Goal: Task Accomplishment & Management: Use online tool/utility

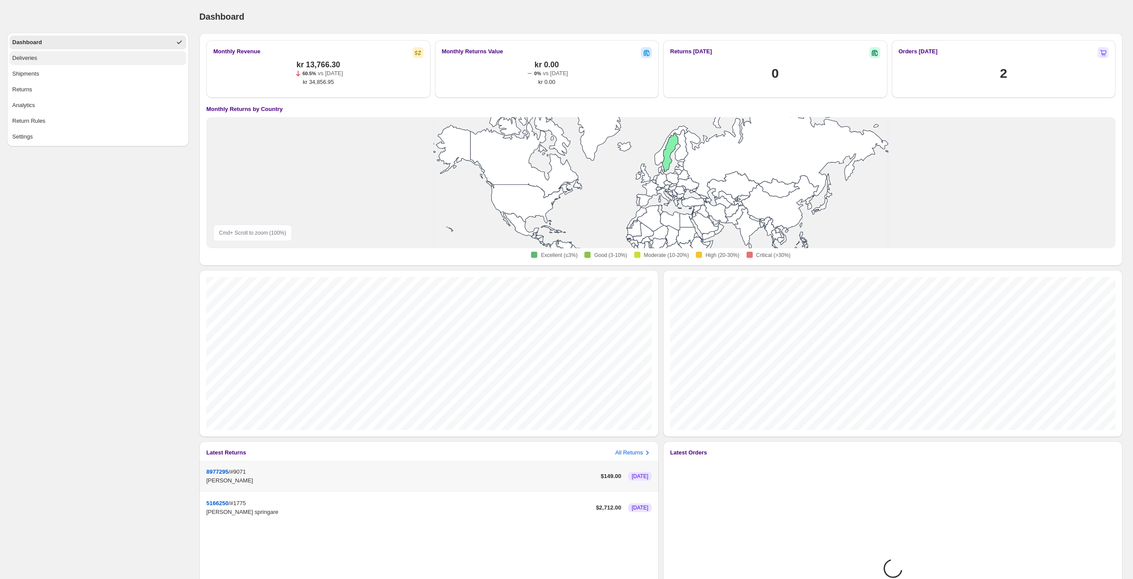
click at [38, 64] on button "Deliveries" at bounding box center [98, 58] width 177 height 14
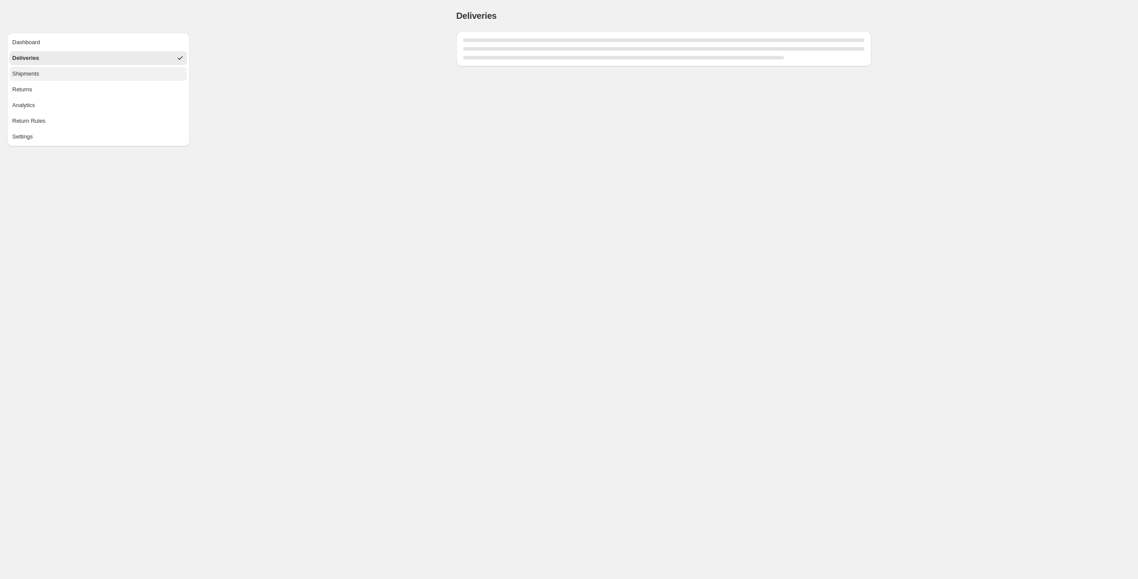
click at [35, 73] on div "Shipments" at bounding box center [25, 73] width 27 height 9
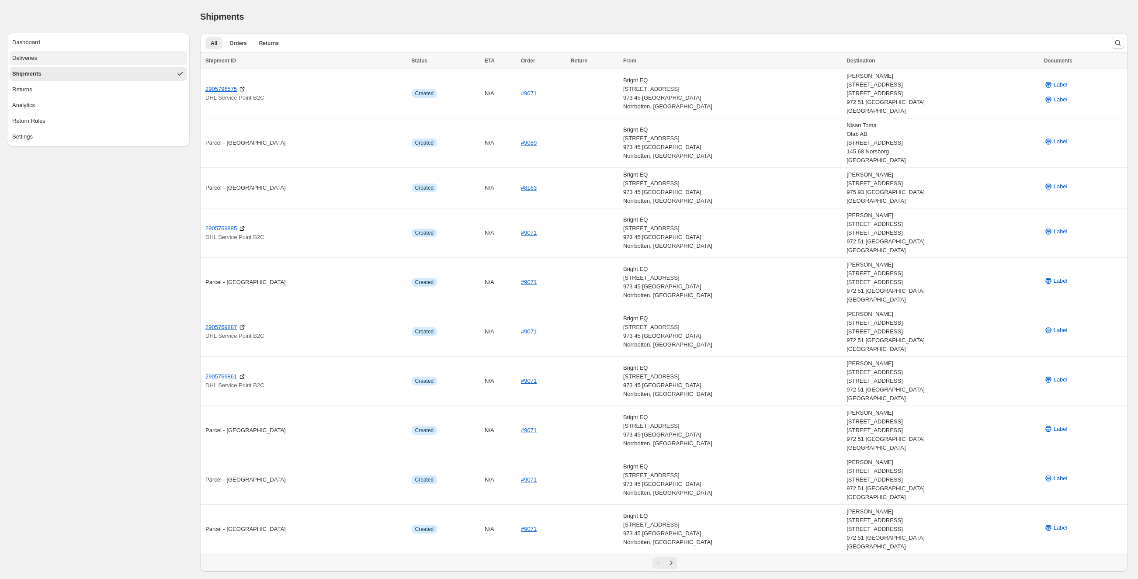
click at [33, 59] on div "Deliveries" at bounding box center [24, 58] width 25 height 9
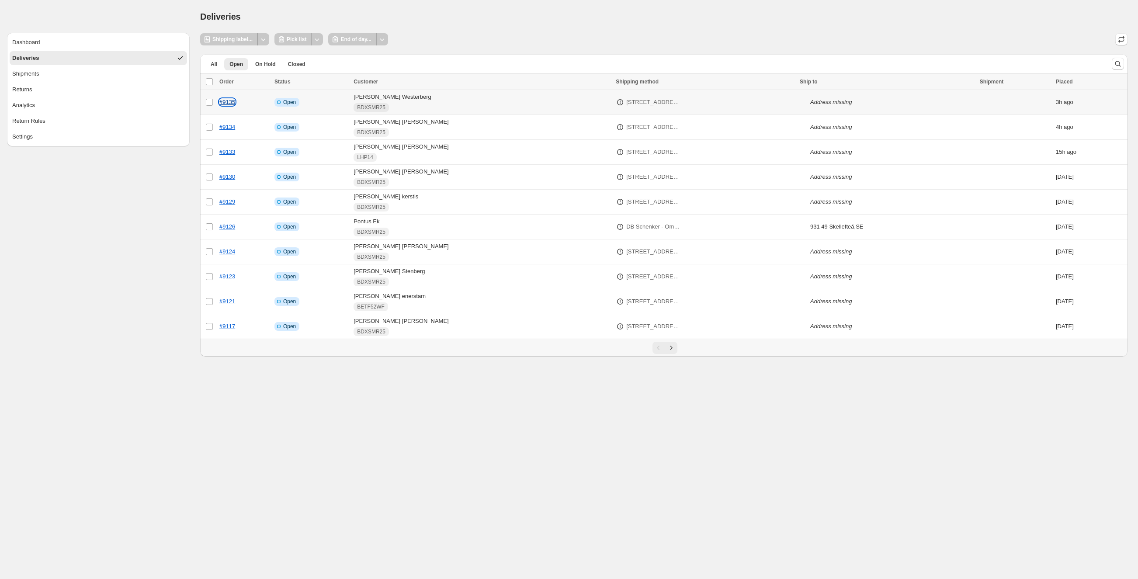
click at [222, 100] on link "#9135" at bounding box center [227, 102] width 16 height 7
click at [318, 39] on icon "Other actions" at bounding box center [316, 39] width 9 height 9
click at [319, 14] on div "Deliveries" at bounding box center [663, 16] width 927 height 12
click at [385, 41] on icon "Other actions" at bounding box center [382, 39] width 9 height 9
click at [410, 34] on div "Shipping label... Pick list End of day..." at bounding box center [663, 39] width 927 height 12
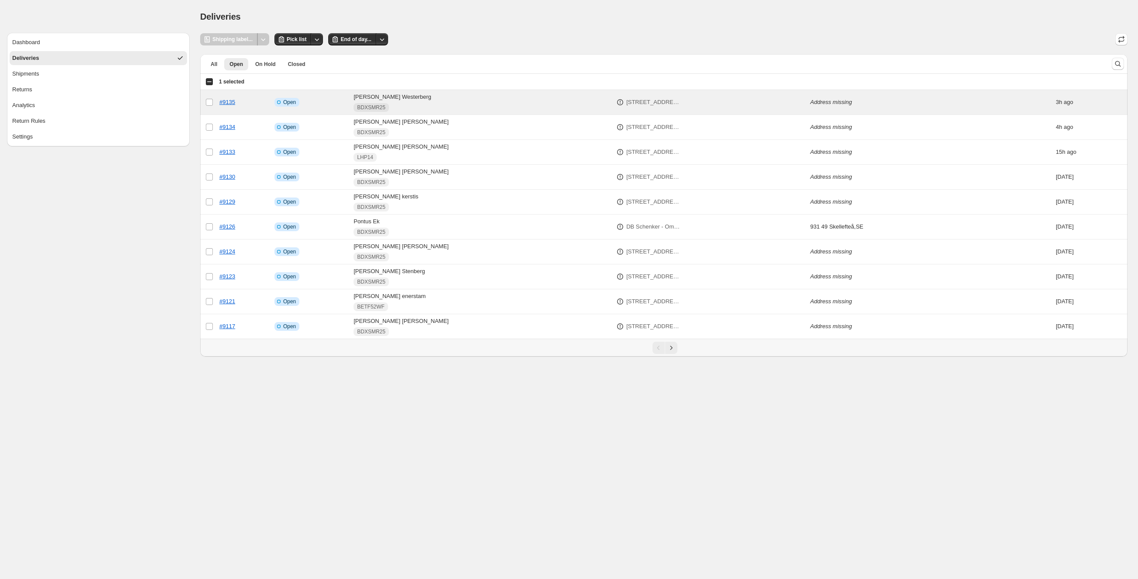
click at [239, 39] on div "Shipping label..." at bounding box center [229, 39] width 58 height 12
click at [267, 39] on div at bounding box center [263, 39] width 12 height 12
click at [31, 73] on div "Shipments" at bounding box center [25, 73] width 27 height 9
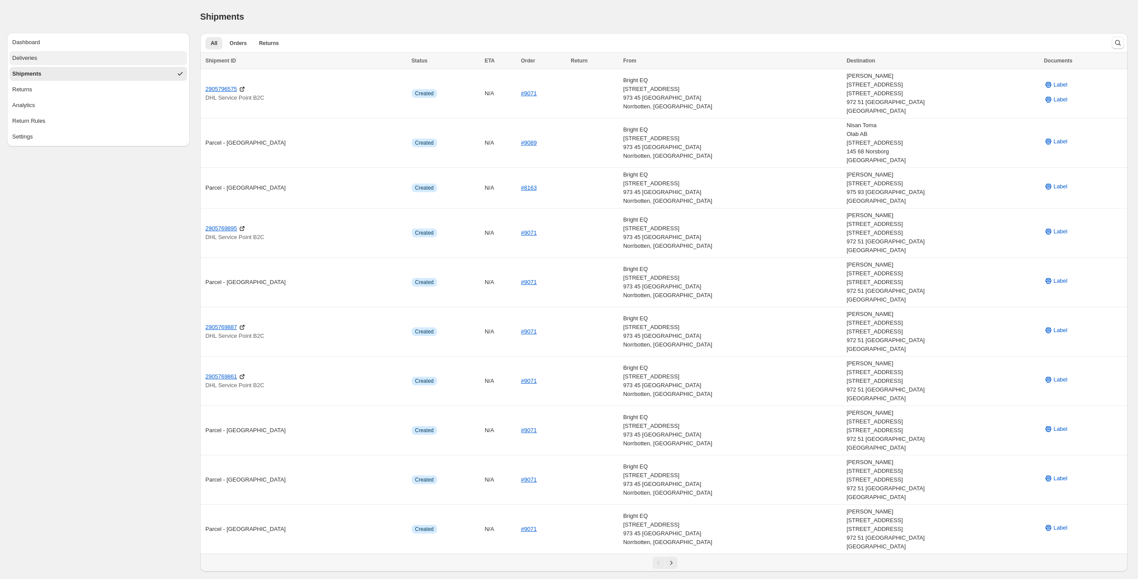
click at [52, 60] on button "Deliveries" at bounding box center [98, 58] width 177 height 14
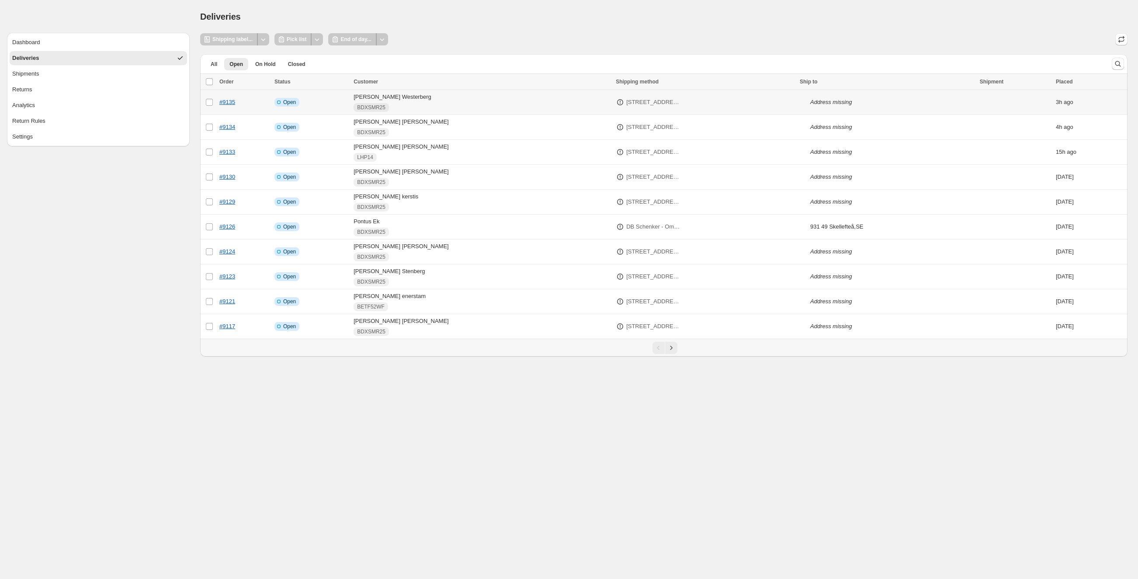
click at [629, 103] on p "[STREET_ADDRESS]" at bounding box center [653, 102] width 55 height 9
click at [636, 48] on div "Create All Shipping label... Pick list End of day... All Open On Hold Closed Mo…" at bounding box center [663, 194] width 927 height 323
click at [626, 227] on p "DB Schenker - Ombud, Direkten Ingers Kiosk & Minilivs (2.2 km)" at bounding box center [653, 226] width 55 height 9
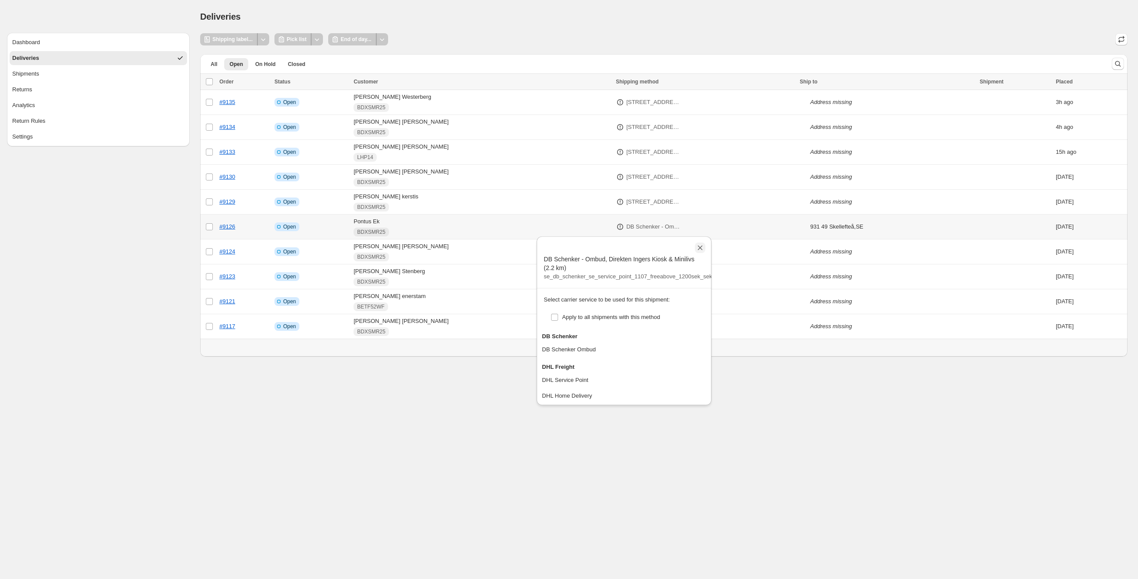
click at [701, 244] on icon "Close" at bounding box center [700, 247] width 9 height 9
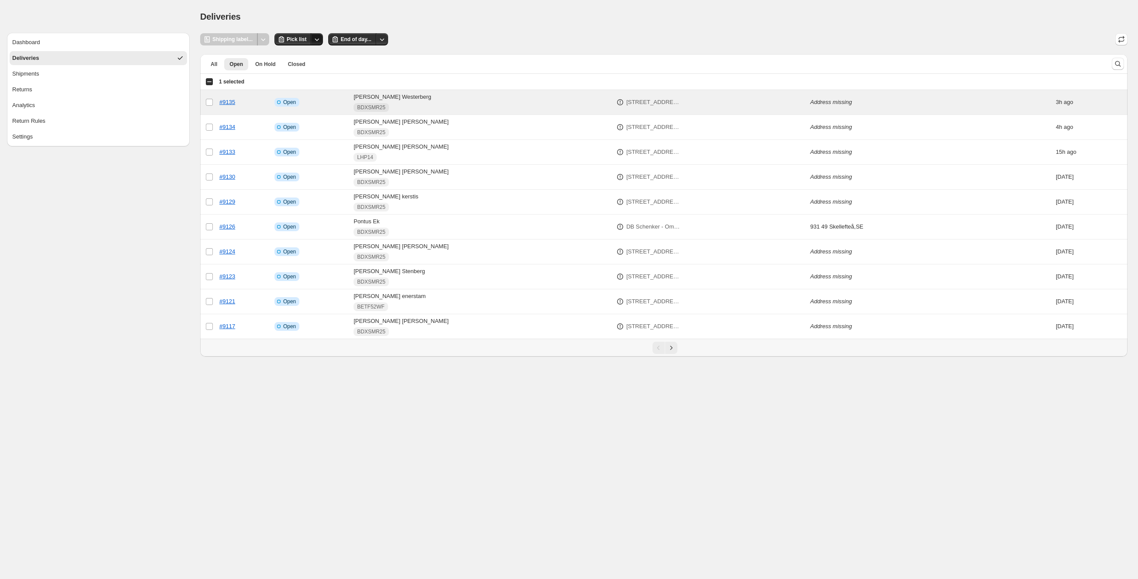
click at [320, 39] on icon "Other actions" at bounding box center [316, 39] width 9 height 9
click at [317, 39] on icon "Other actions" at bounding box center [316, 39] width 9 height 9
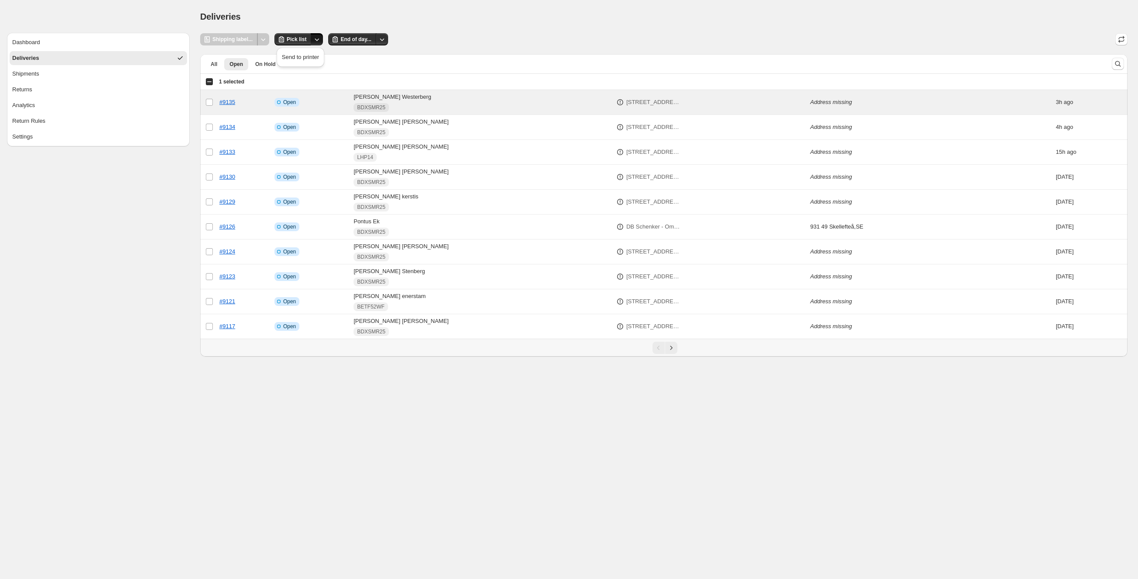
click at [311, 15] on div "Deliveries" at bounding box center [663, 16] width 927 height 12
click at [381, 39] on icon "Other actions" at bounding box center [382, 39] width 9 height 9
click at [406, 37] on div "Shipping label... Pick list End of day..." at bounding box center [663, 39] width 927 height 12
click at [371, 38] on span "End of day..." at bounding box center [355, 39] width 31 height 7
click at [349, 37] on span "End of day..." at bounding box center [355, 39] width 31 height 7
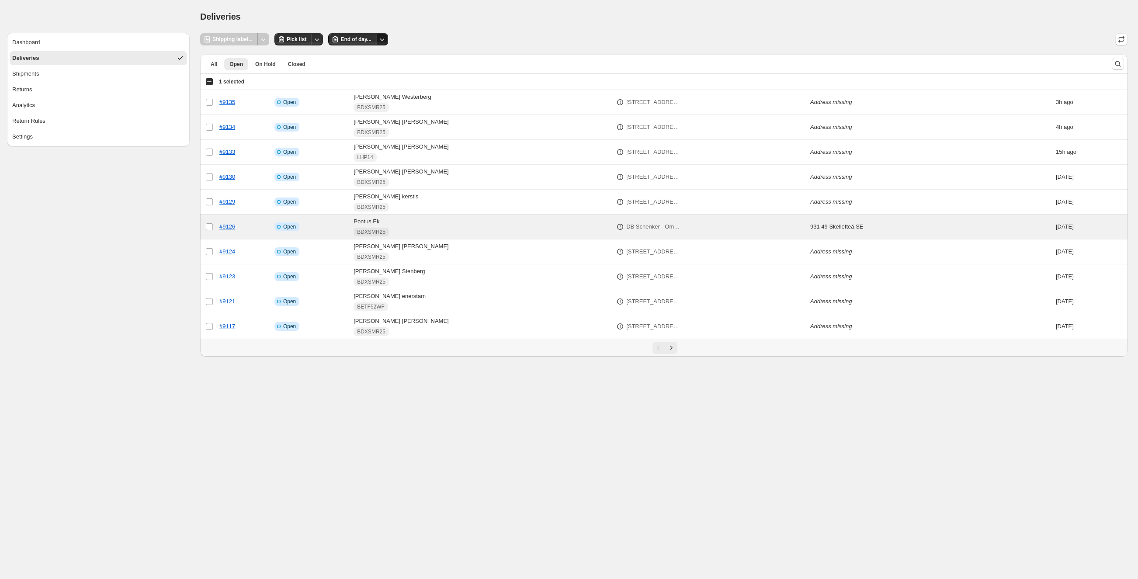
click at [385, 37] on icon "Other actions" at bounding box center [382, 39] width 9 height 9
click at [375, 37] on button "End of day..." at bounding box center [352, 39] width 48 height 12
click at [375, 15] on div "Deliveries" at bounding box center [663, 16] width 927 height 12
click at [626, 223] on p "DB Schenker - Ombud, Direkten Ingers Kiosk & Minilivs (2.2 km)" at bounding box center [653, 226] width 55 height 9
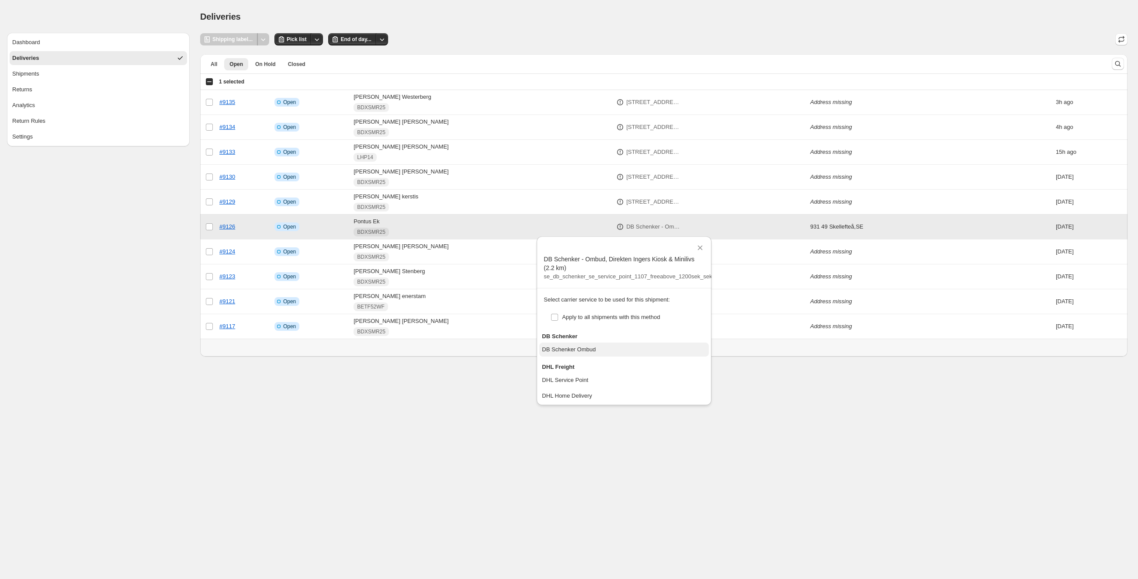
click at [589, 349] on div "DB Schenker Ombud" at bounding box center [569, 349] width 54 height 9
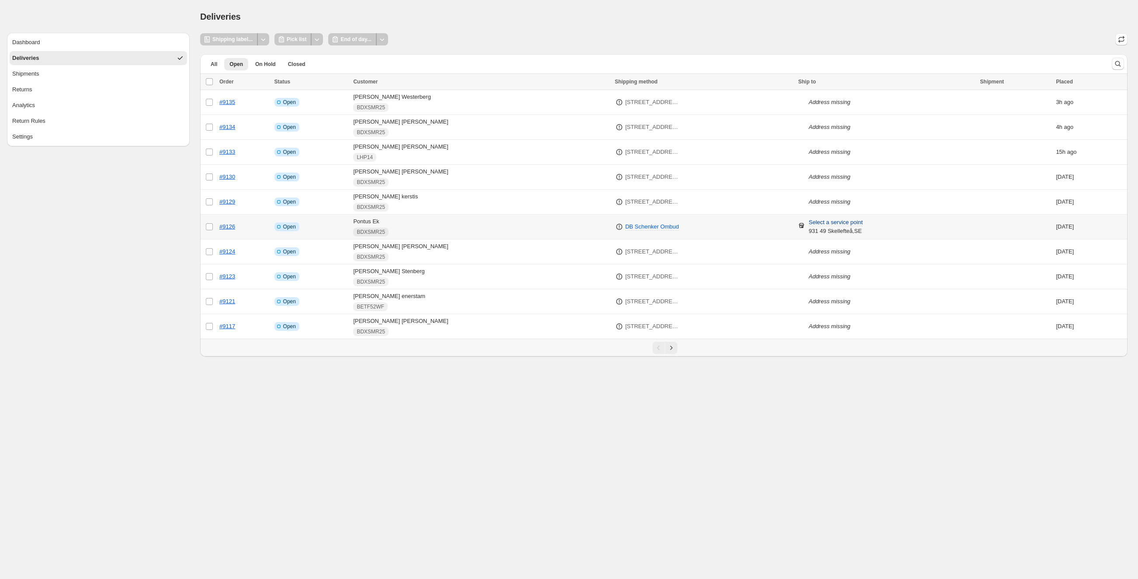
click at [839, 224] on span "Select a service point" at bounding box center [836, 222] width 54 height 7
click at [803, 259] on input "Search by postal code" at bounding box center [815, 255] width 121 height 14
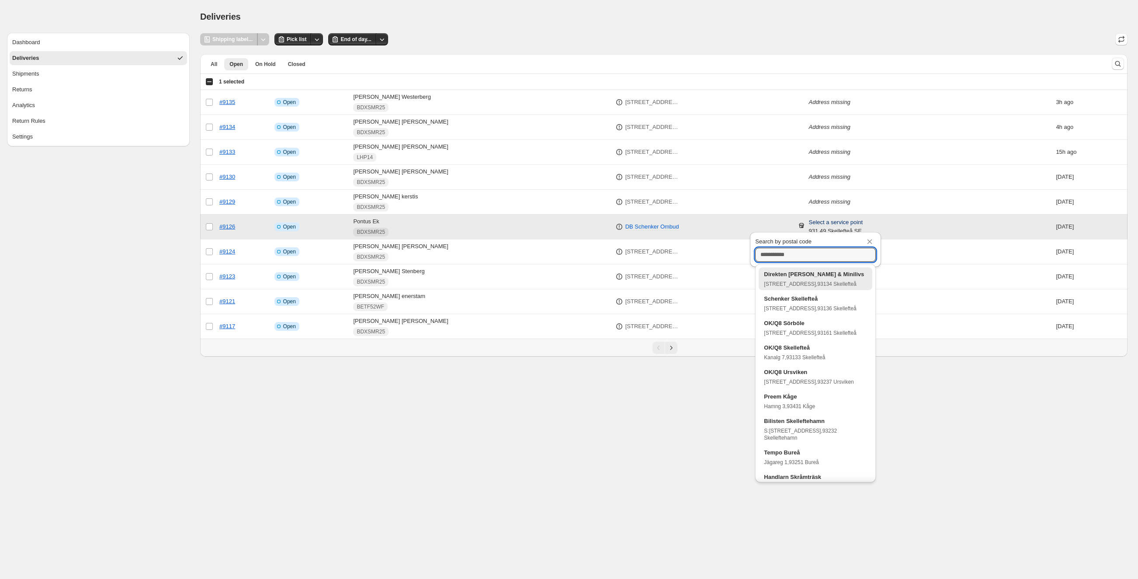
click at [803, 273] on p "Direkten [PERSON_NAME] & Minilivs" at bounding box center [814, 274] width 100 height 9
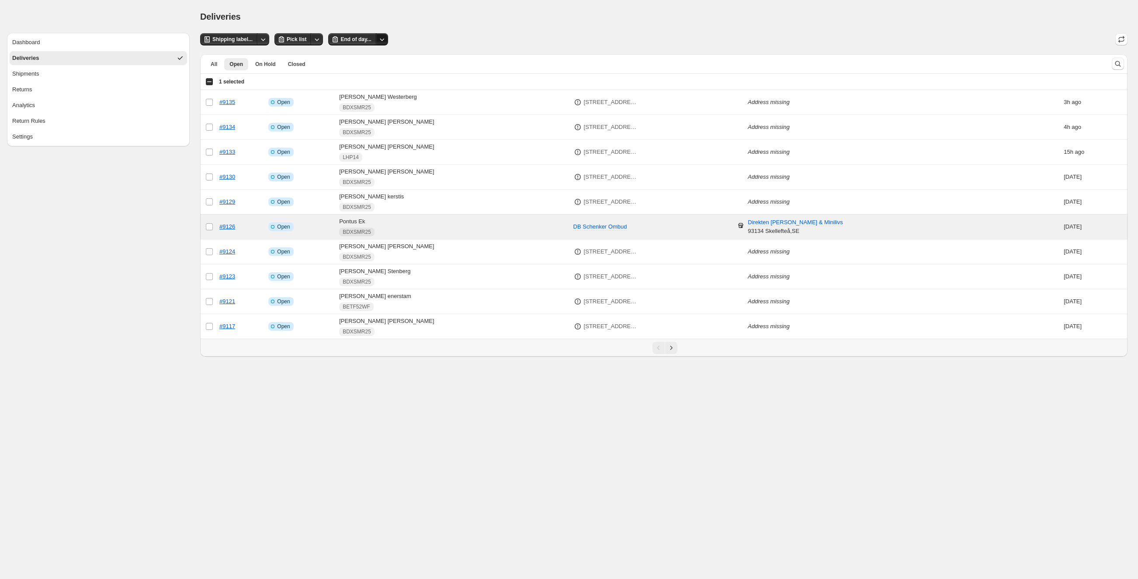
click at [386, 38] on icon "Other actions" at bounding box center [382, 39] width 9 height 9
click at [366, 39] on span "End of day..." at bounding box center [355, 39] width 31 height 7
click at [383, 37] on icon "Other actions" at bounding box center [382, 39] width 9 height 9
click at [409, 29] on div "Deliveries. This page is ready Deliveries" at bounding box center [663, 16] width 927 height 33
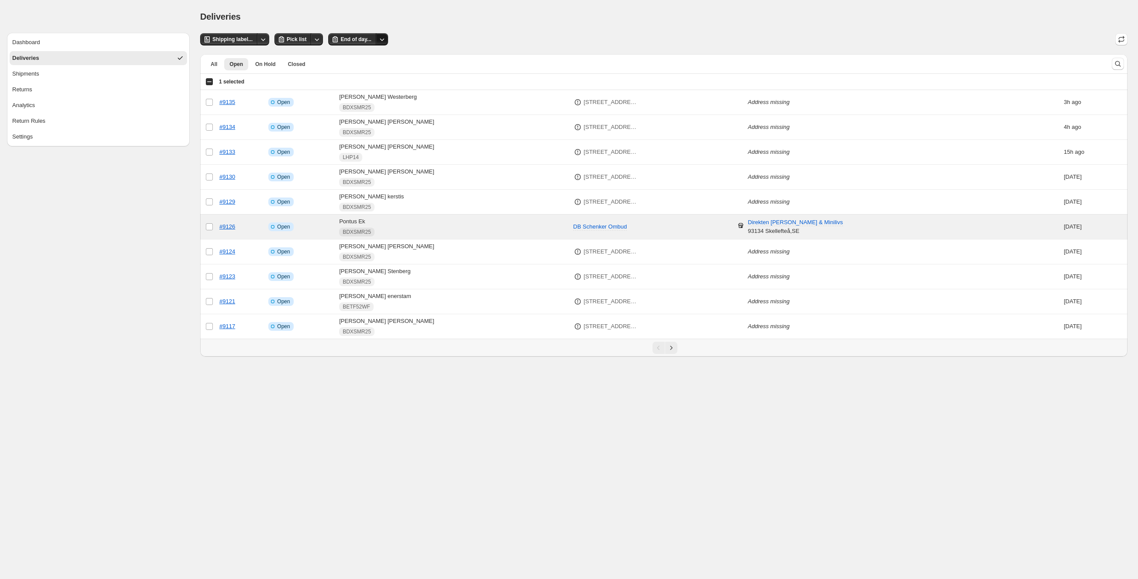
click at [382, 40] on icon "Other actions" at bounding box center [382, 39] width 9 height 9
click at [411, 30] on div "Deliveries. This page is ready Deliveries" at bounding box center [663, 16] width 927 height 33
click at [362, 38] on span "End of day..." at bounding box center [355, 39] width 31 height 7
click at [317, 39] on icon "Other actions" at bounding box center [316, 39] width 9 height 9
click at [324, 21] on div "Deliveries" at bounding box center [663, 16] width 927 height 12
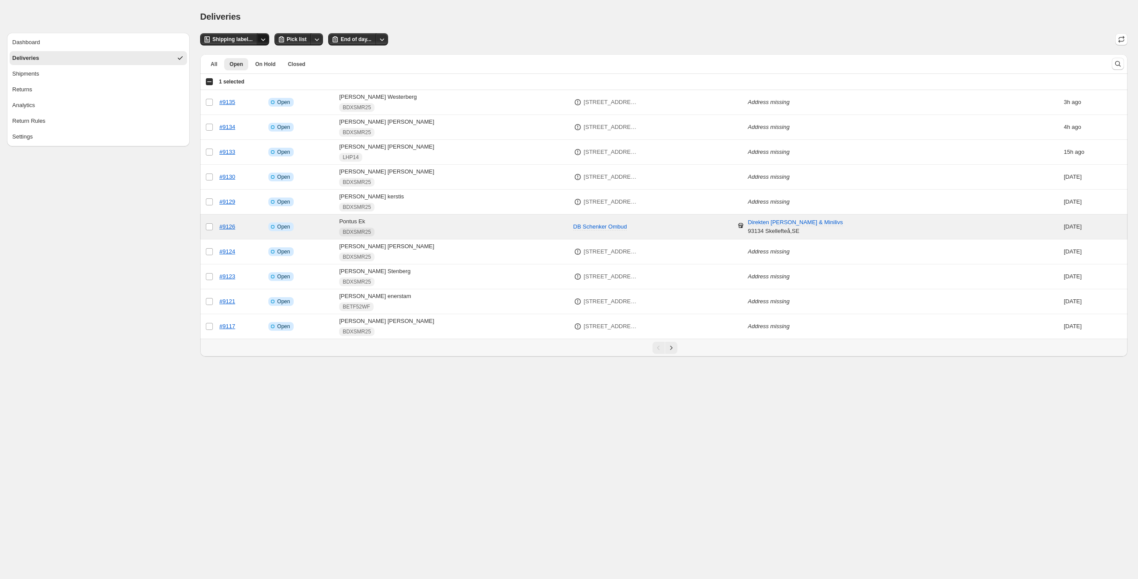
click at [266, 38] on icon "Other actions" at bounding box center [263, 39] width 9 height 9
click at [297, 10] on div "Deliveries. This page is ready Deliveries" at bounding box center [663, 16] width 927 height 33
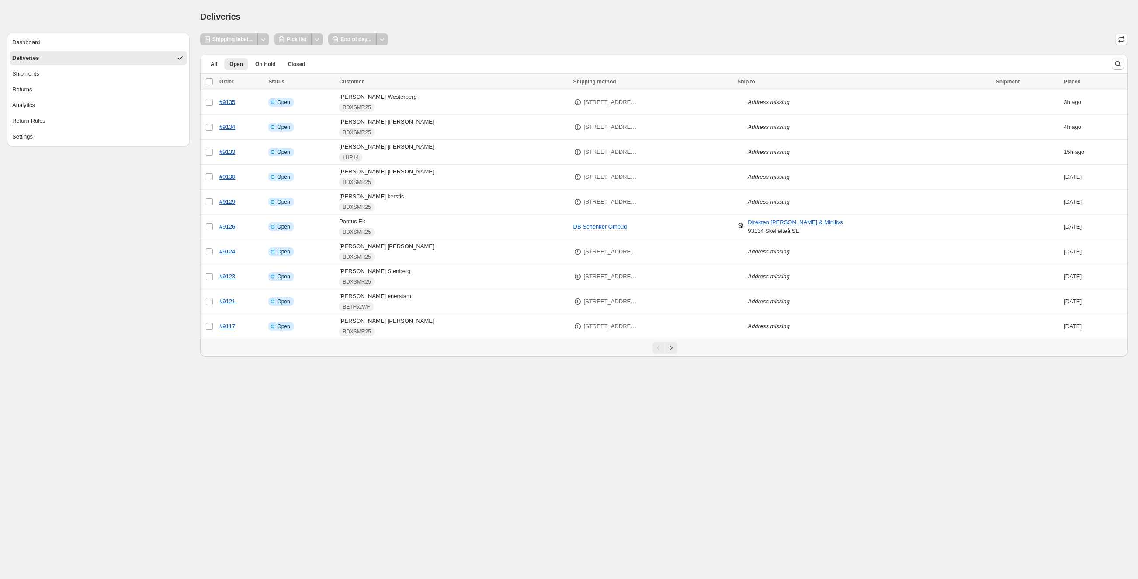
click at [68, 283] on div "Dashboard Deliveries Shipments Returns Analytics Return Rules Settings" at bounding box center [95, 178] width 190 height 357
click at [27, 135] on div "Settings" at bounding box center [22, 136] width 21 height 9
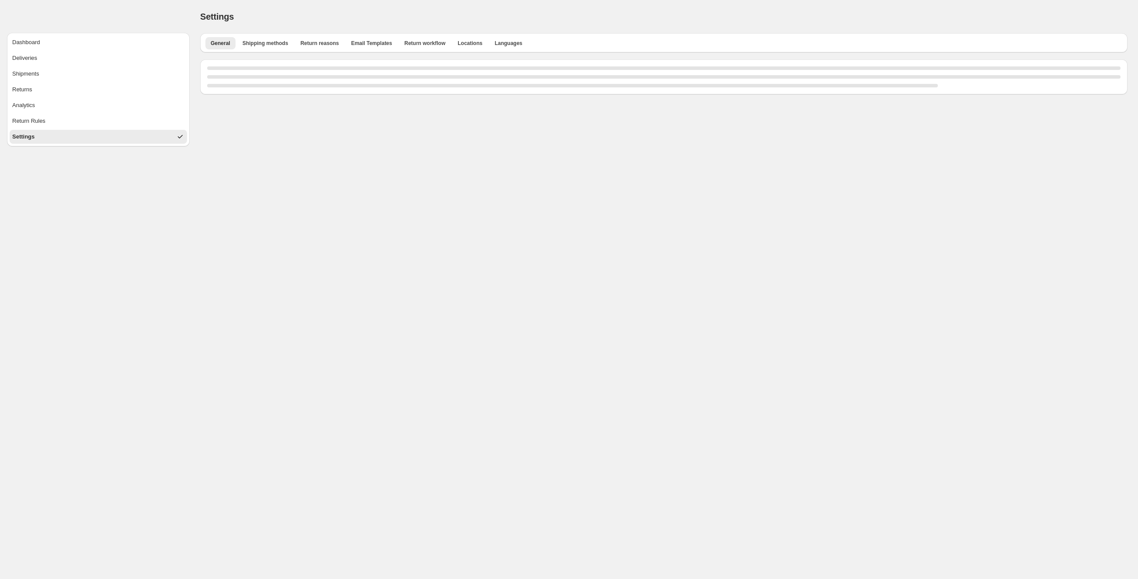
select select "**"
